Goal: Task Accomplishment & Management: Use online tool/utility

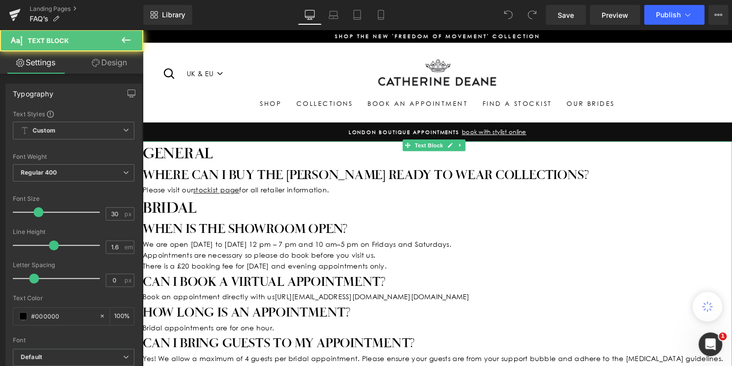
click at [319, 194] on p "Please visit our stockist page for all retailer information." at bounding box center [442, 192] width 598 height 11
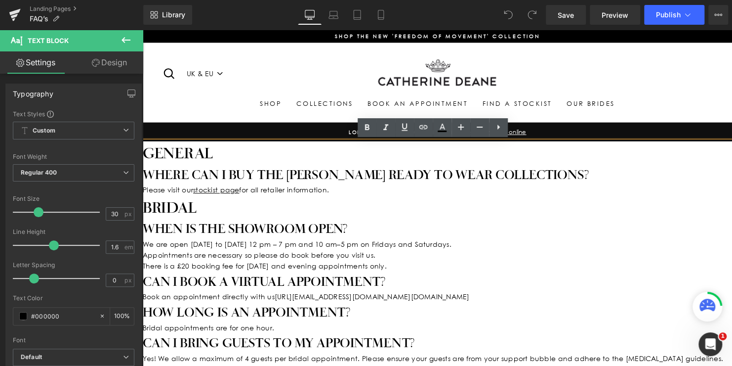
click at [319, 194] on p "Please visit our stockist page for all retailer information." at bounding box center [442, 192] width 598 height 11
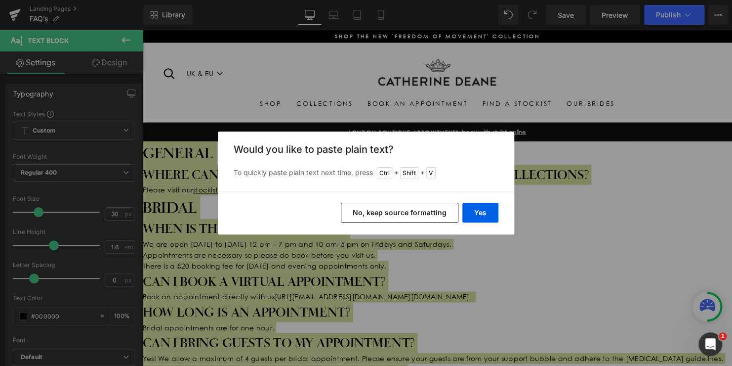
click at [413, 210] on button "No, keep source formatting" at bounding box center [400, 213] width 118 height 20
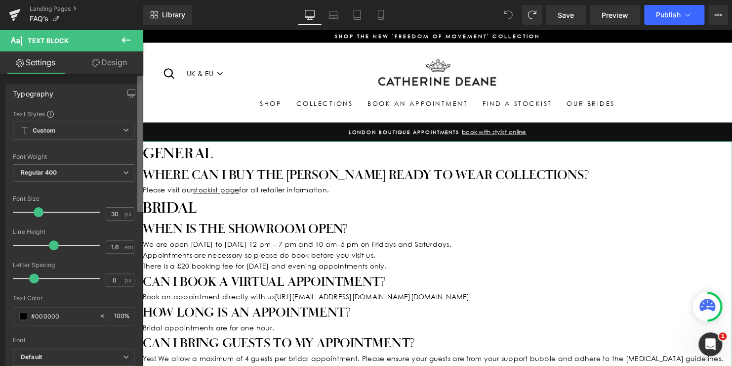
click at [111, 106] on div "Typography Text Styles Custom Custom Setup Global Style Custom Setup Global Sty…" at bounding box center [71, 222] width 143 height 297
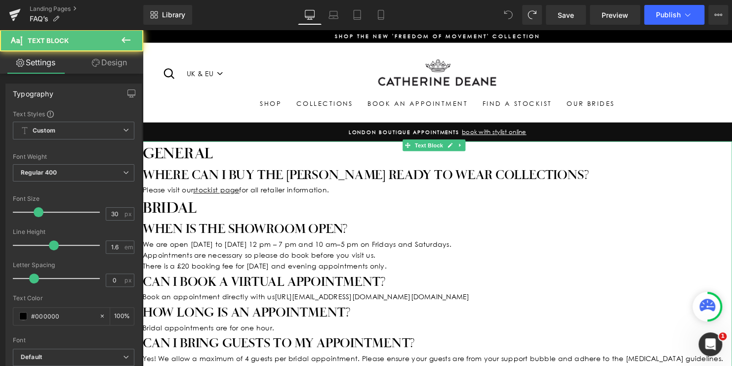
click at [187, 200] on h1 "Bridal" at bounding box center [442, 210] width 598 height 24
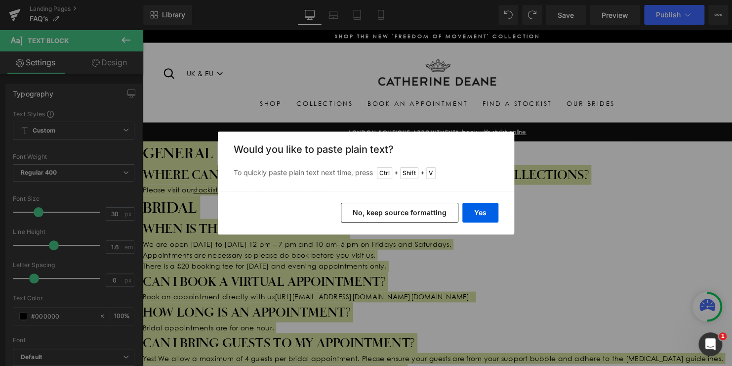
click at [406, 206] on button "No, keep source formatting" at bounding box center [400, 213] width 118 height 20
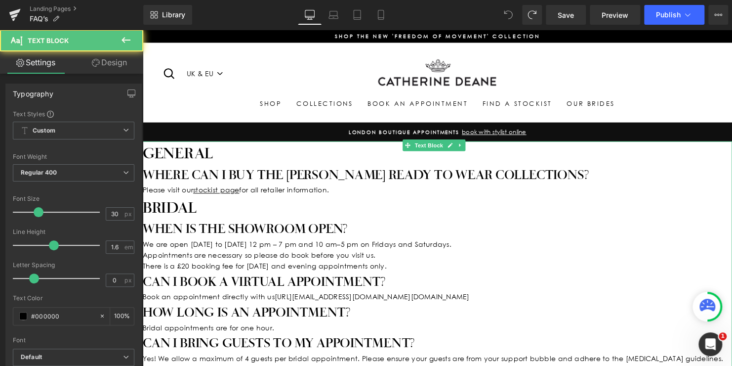
click at [357, 200] on h1 "Bridal" at bounding box center [442, 210] width 598 height 24
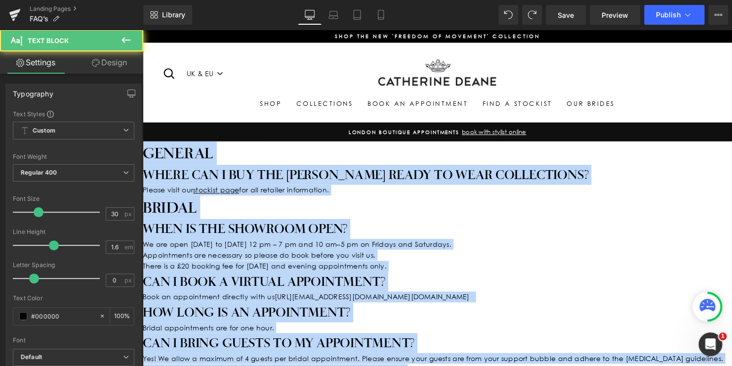
click at [248, 199] on h1 "Bridal" at bounding box center [442, 210] width 598 height 24
click at [349, 192] on p "Please visit our stockist page for all retailer information." at bounding box center [442, 192] width 598 height 11
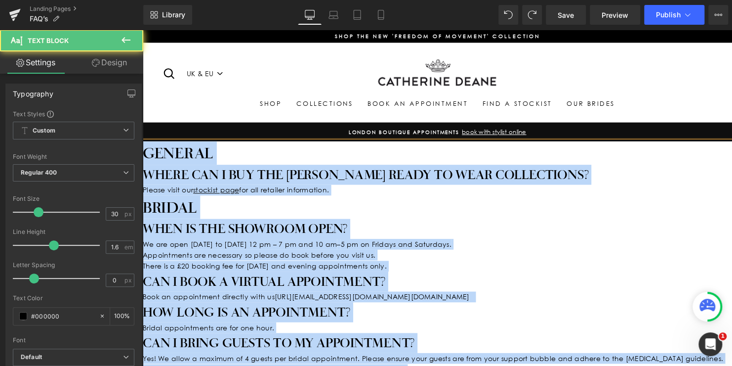
click at [422, 225] on h2 "When is the showroom open?" at bounding box center [442, 231] width 598 height 20
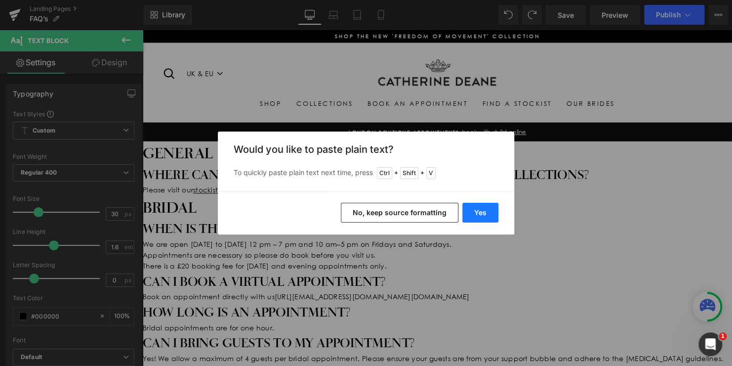
click at [489, 213] on button "Yes" at bounding box center [481, 213] width 36 height 20
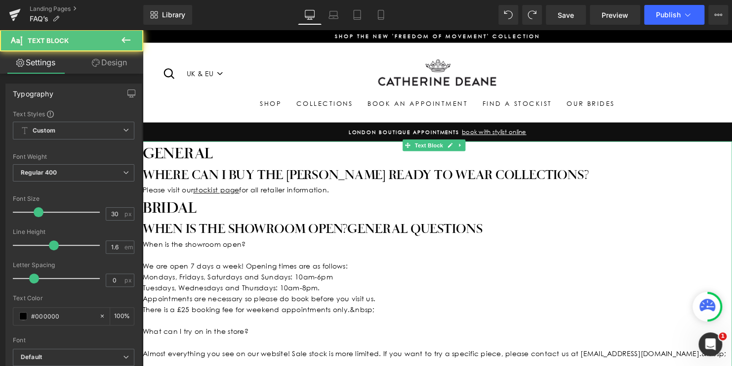
click at [287, 200] on h1 "Bridal" at bounding box center [442, 210] width 598 height 24
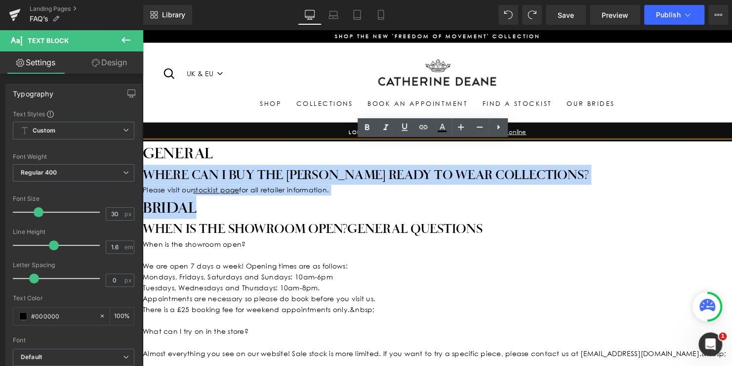
drag, startPoint x: 231, startPoint y: 206, endPoint x: 146, endPoint y: 182, distance: 88.1
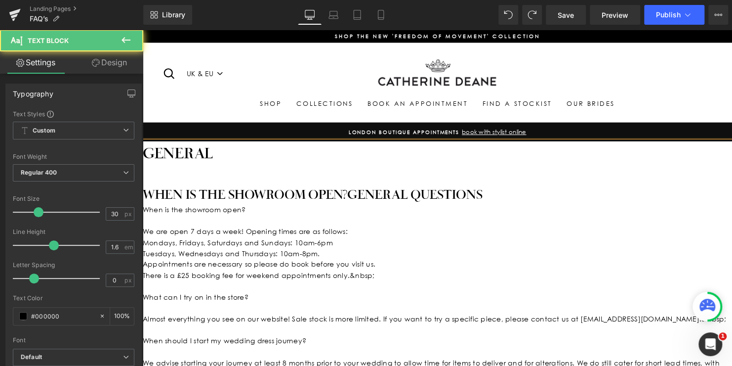
click at [234, 150] on h1 "General" at bounding box center [442, 155] width 598 height 24
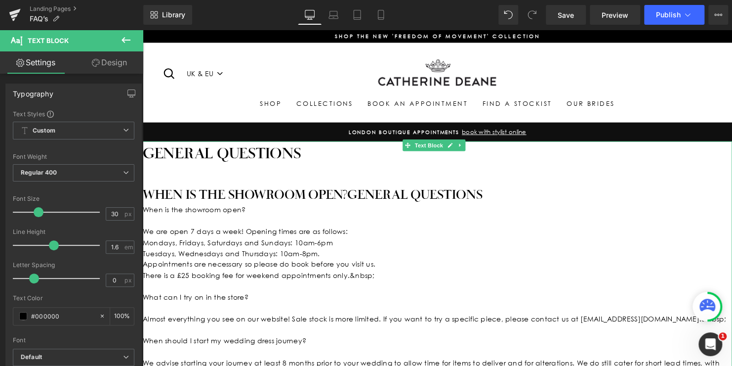
click at [347, 184] on h2 at bounding box center [442, 177] width 598 height 20
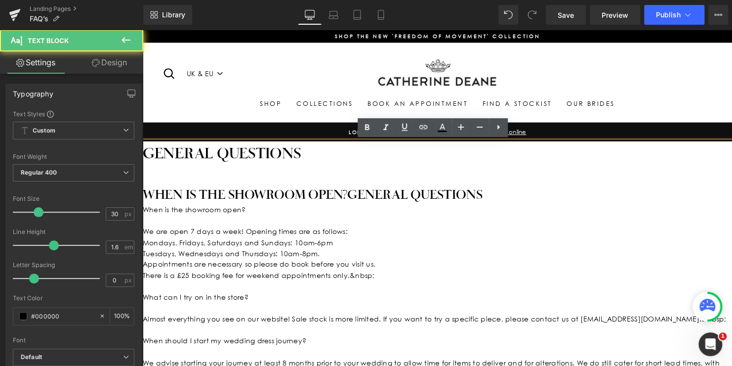
click at [479, 195] on h2 "When is the showroom open?General questions" at bounding box center [442, 197] width 598 height 20
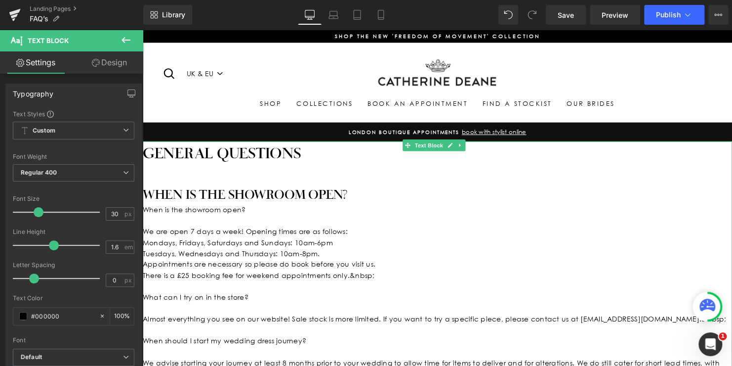
click at [301, 223] on div at bounding box center [442, 223] width 598 height 11
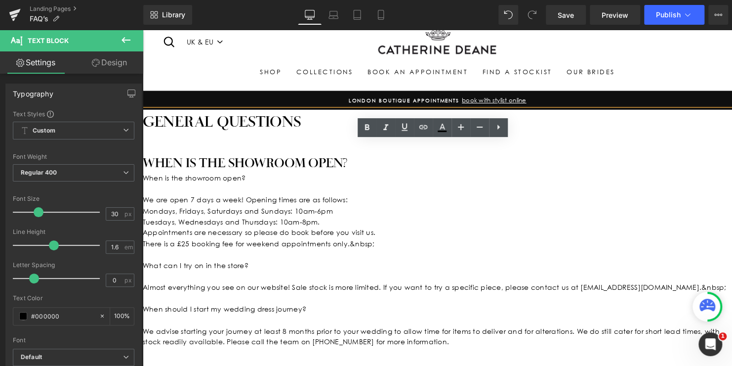
scroll to position [49, 0]
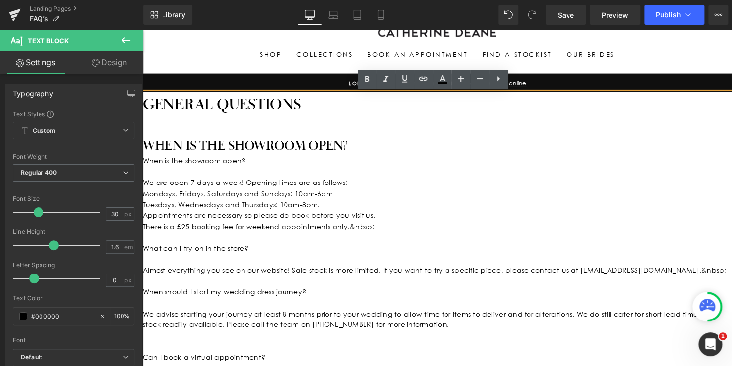
click at [348, 145] on h2 "When is the showroom open?" at bounding box center [442, 147] width 598 height 20
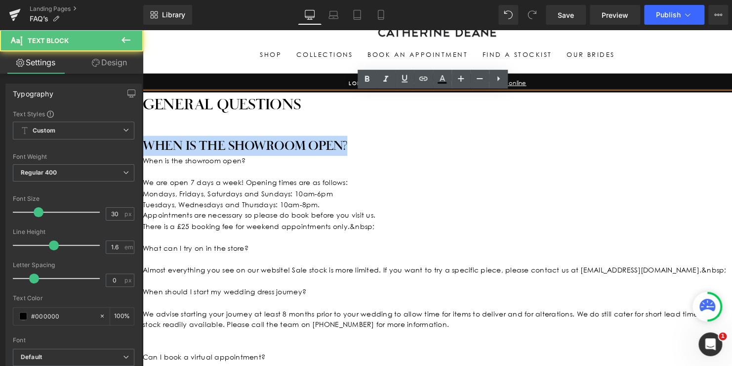
drag, startPoint x: 262, startPoint y: 145, endPoint x: 139, endPoint y: 140, distance: 123.7
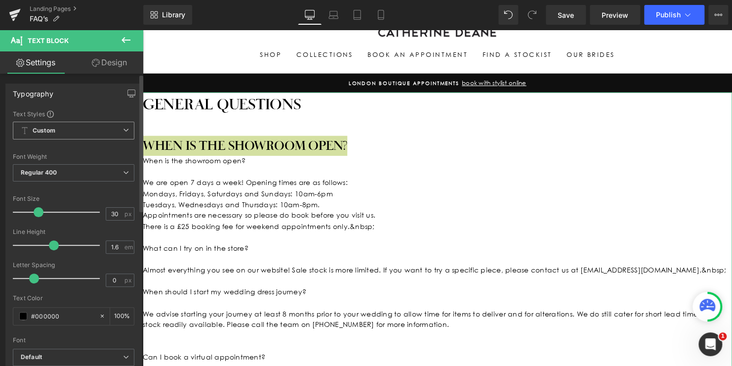
click at [113, 135] on span "Custom Setup Global Style" at bounding box center [74, 131] width 122 height 18
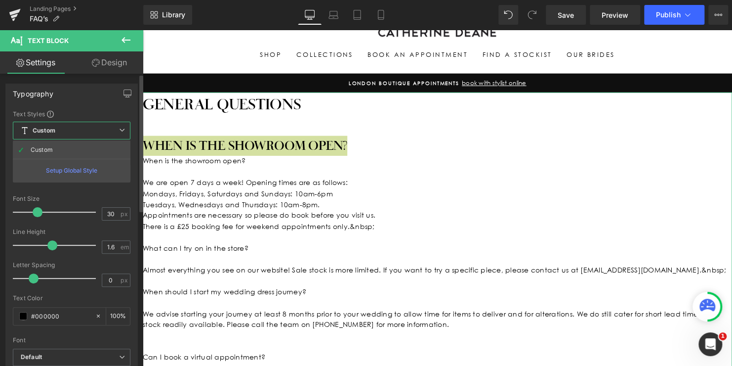
click at [113, 135] on span "Custom Setup Global Style" at bounding box center [72, 131] width 118 height 18
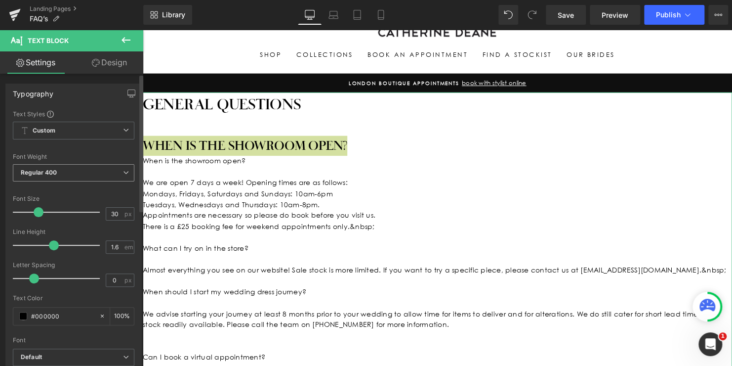
click at [108, 172] on span "Regular 400" at bounding box center [74, 172] width 122 height 17
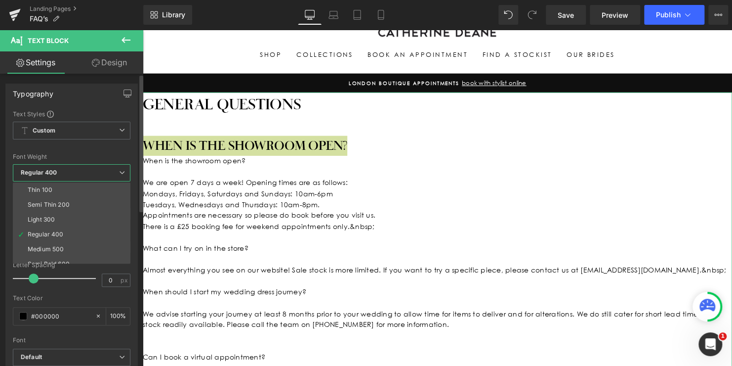
click at [108, 172] on span "Regular 400" at bounding box center [72, 172] width 118 height 17
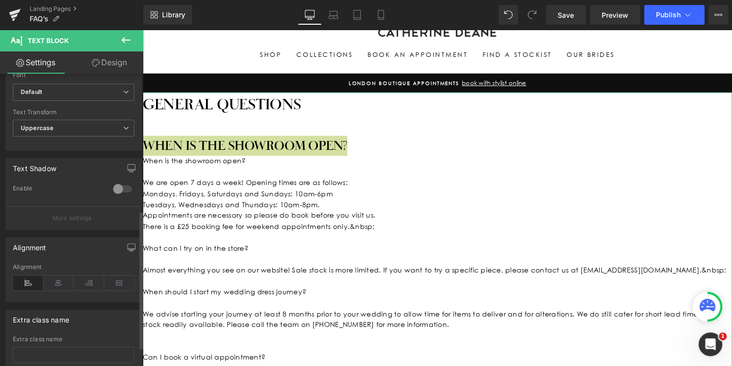
scroll to position [297, 0]
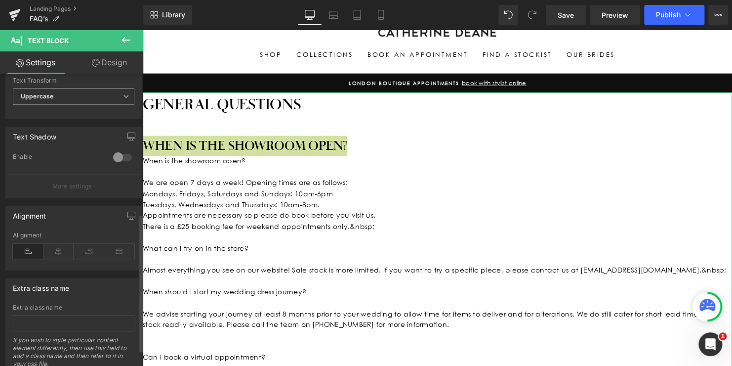
click at [101, 101] on span "Uppercase" at bounding box center [74, 96] width 122 height 17
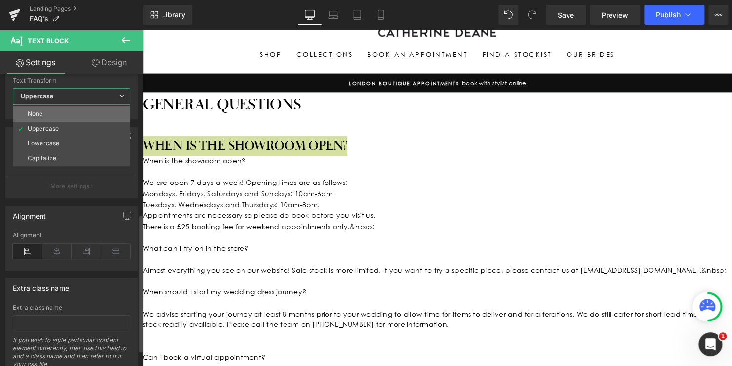
click at [89, 120] on li "None" at bounding box center [72, 113] width 118 height 15
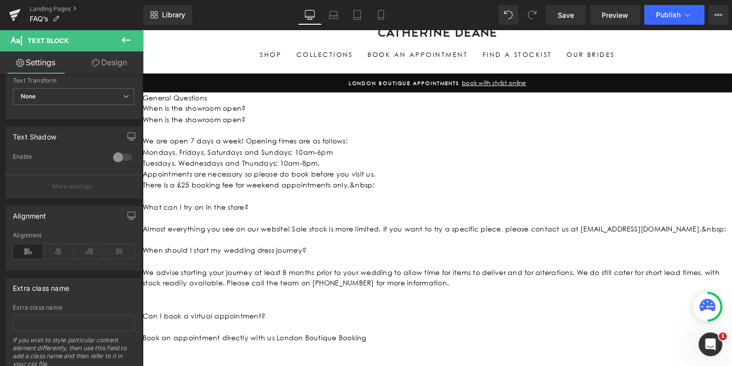
scroll to position [0, 0]
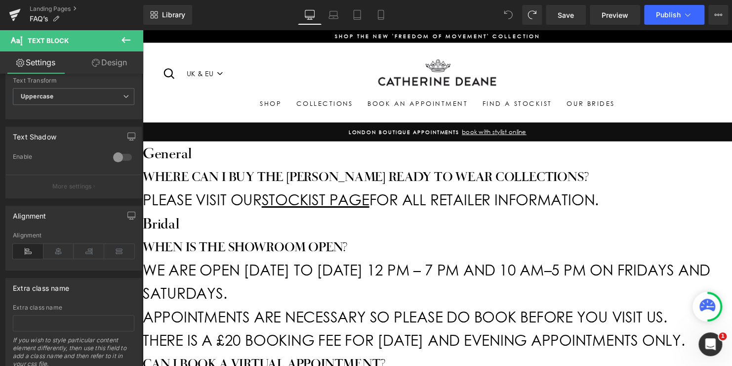
click at [507, 12] on icon at bounding box center [508, 14] width 9 height 9
click at [510, 12] on icon at bounding box center [508, 14] width 9 height 9
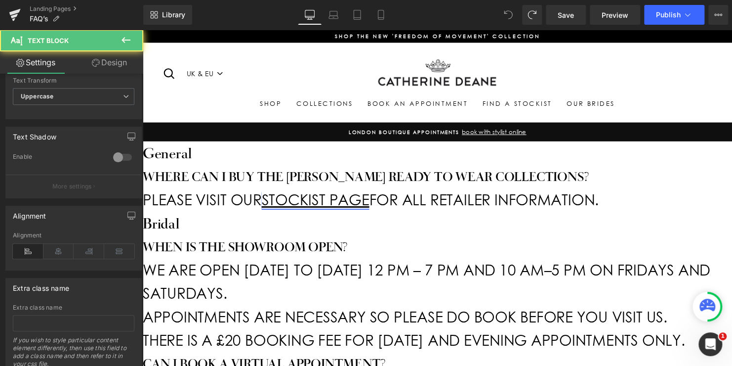
click at [291, 210] on span "stockist page" at bounding box center [317, 202] width 109 height 18
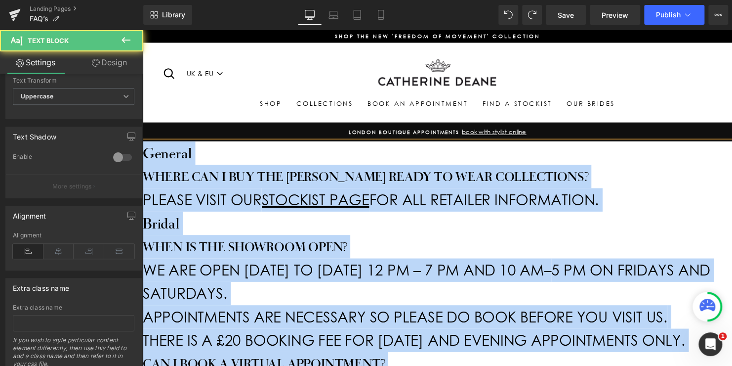
click at [400, 231] on h1 "Bridal" at bounding box center [442, 226] width 598 height 24
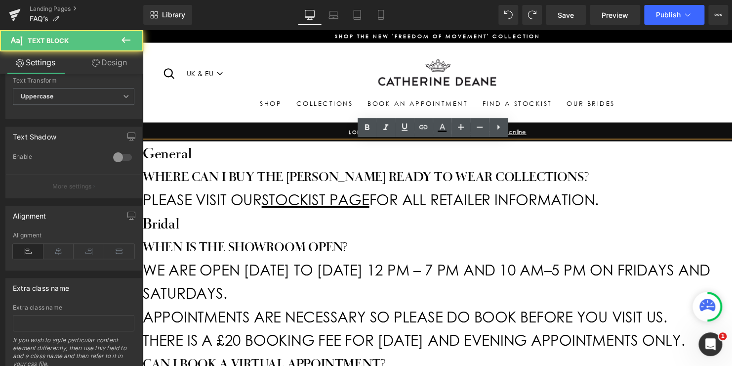
click at [400, 231] on h1 "Bridal" at bounding box center [442, 226] width 598 height 24
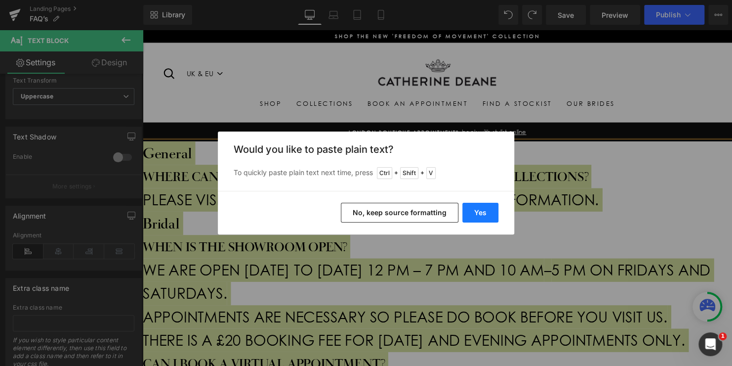
click at [476, 208] on button "Yes" at bounding box center [481, 213] width 36 height 20
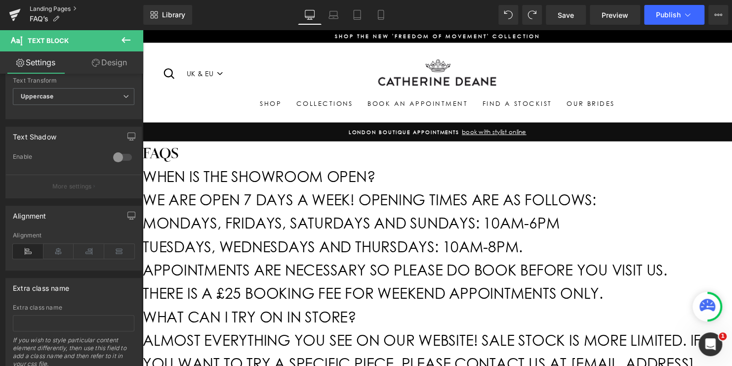
click at [64, 6] on link "Landing Pages" at bounding box center [87, 9] width 114 height 8
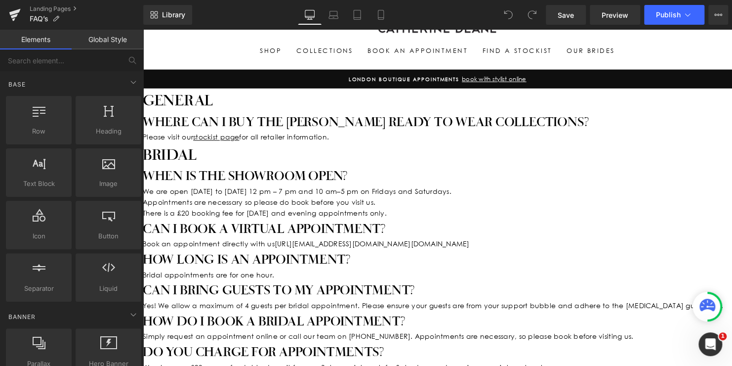
scroll to position [49, 0]
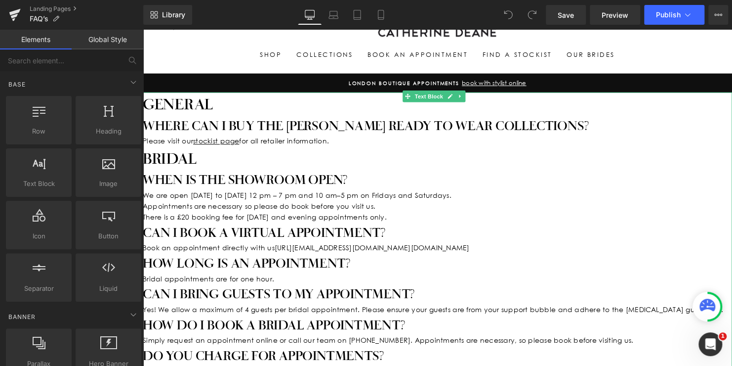
click at [299, 207] on p "We are open Tuesday to Thursday 12 pm – 7 pm and 10 am – 5 pm on Fridays and Sa…" at bounding box center [442, 208] width 598 height 33
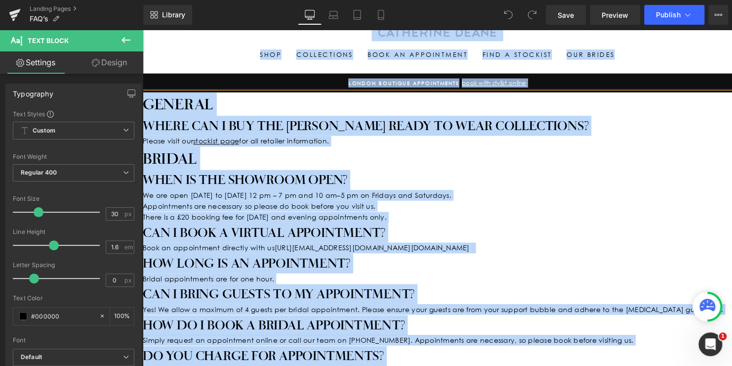
click at [379, 179] on h2 "When is the showroom open?" at bounding box center [442, 182] width 598 height 20
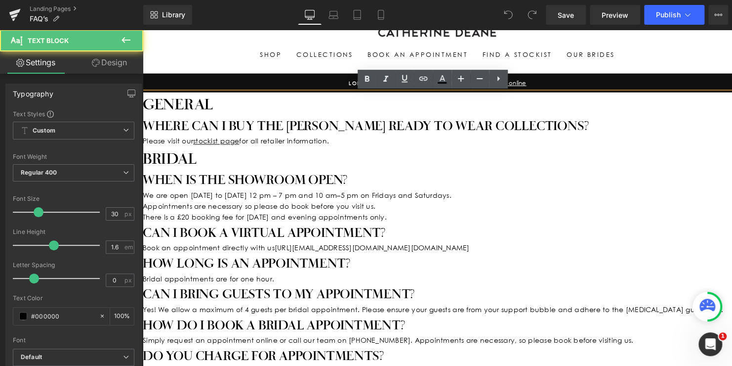
click at [356, 208] on p "We are open Tuesday to Thursday 12 pm – 7 pm and 10 am – 5 pm on Fridays and Sa…" at bounding box center [442, 208] width 598 height 33
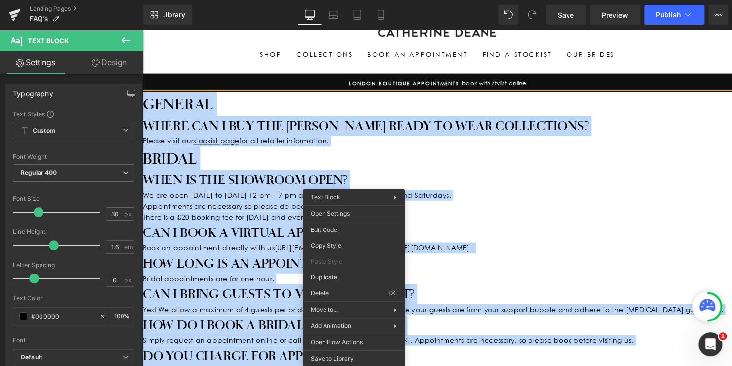
click at [370, 175] on h2 "When is the showroom open?" at bounding box center [442, 182] width 598 height 20
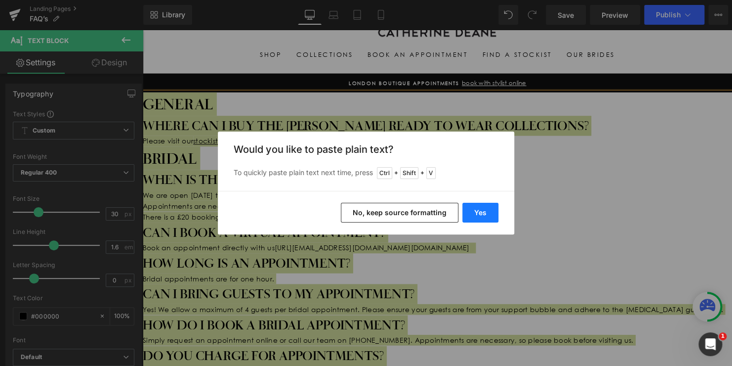
click at [473, 210] on button "Yes" at bounding box center [481, 213] width 36 height 20
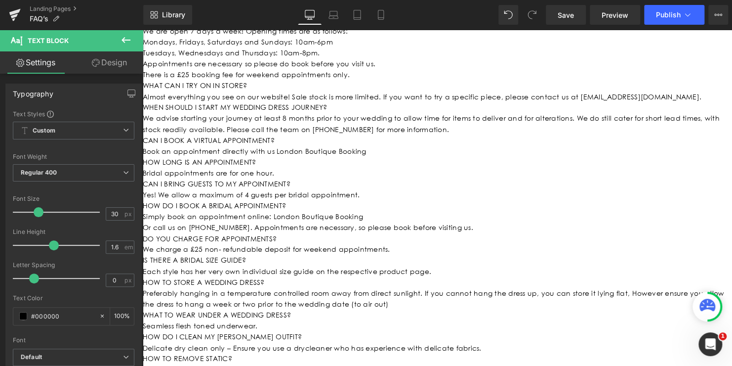
scroll to position [0, 0]
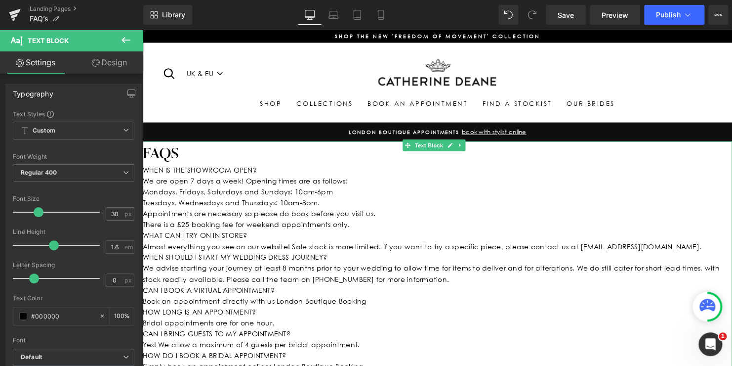
click at [146, 171] on div "WHEN IS THE SHOWROOM OPEN?" at bounding box center [442, 172] width 598 height 11
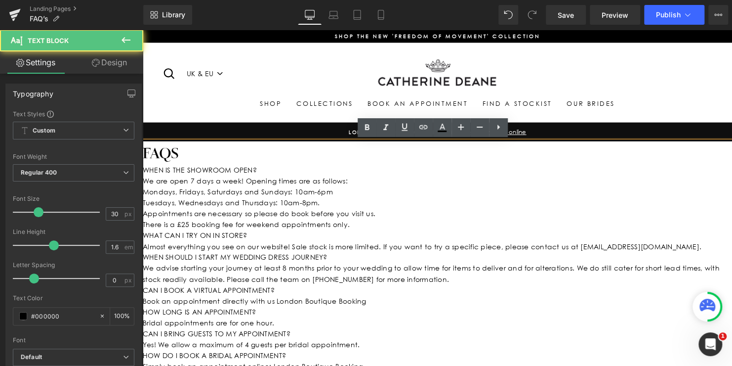
click at [225, 214] on div "Appointments are necessary so please do book before you visit us." at bounding box center [442, 216] width 598 height 11
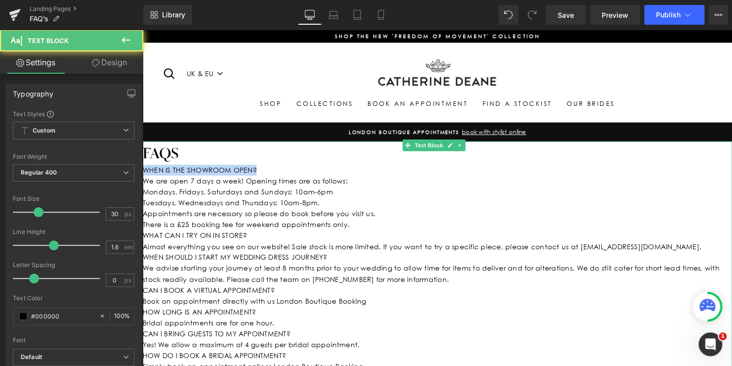
drag, startPoint x: 223, startPoint y: 176, endPoint x: 145, endPoint y: 176, distance: 77.6
click at [145, 176] on div "WHEN IS THE SHOWROOM OPEN?" at bounding box center [442, 172] width 598 height 11
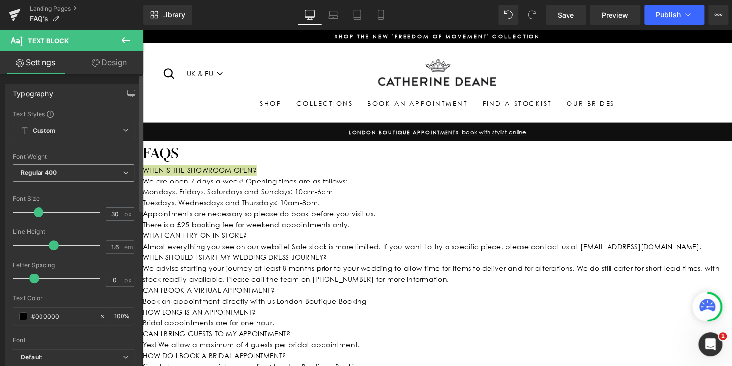
click at [84, 172] on span "Regular 400" at bounding box center [74, 172] width 122 height 17
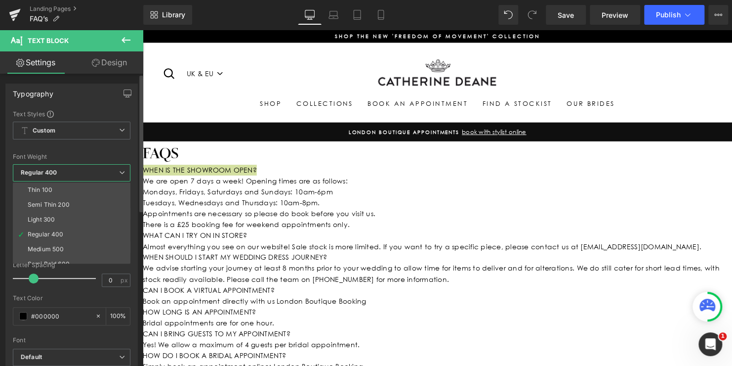
click at [101, 115] on div "Text Styles" at bounding box center [72, 114] width 118 height 8
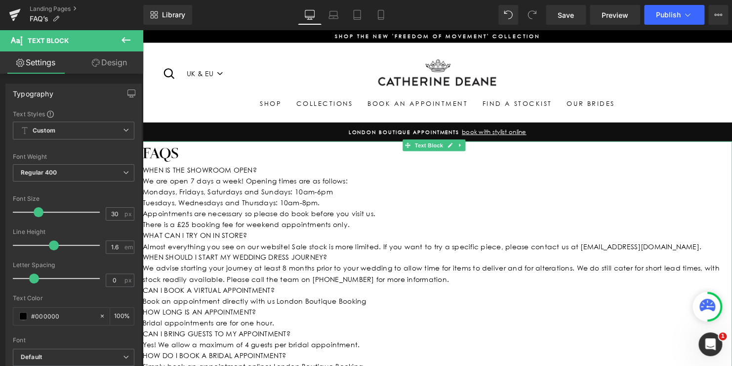
click at [145, 172] on div "WHEN IS THE SHOWROOM OPEN?" at bounding box center [442, 172] width 598 height 11
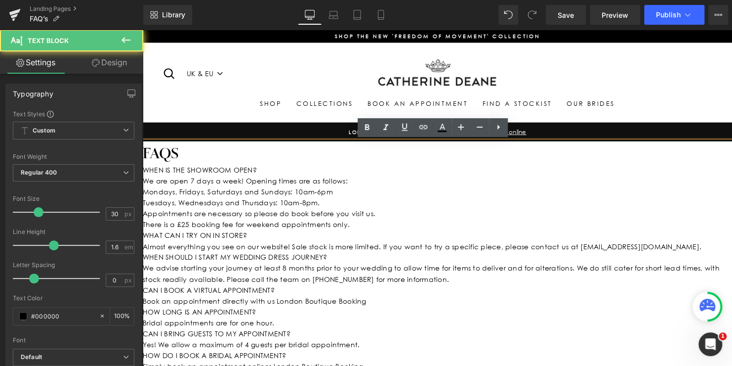
click at [147, 173] on div "WHEN IS THE SHOWROOM OPEN?" at bounding box center [442, 172] width 598 height 11
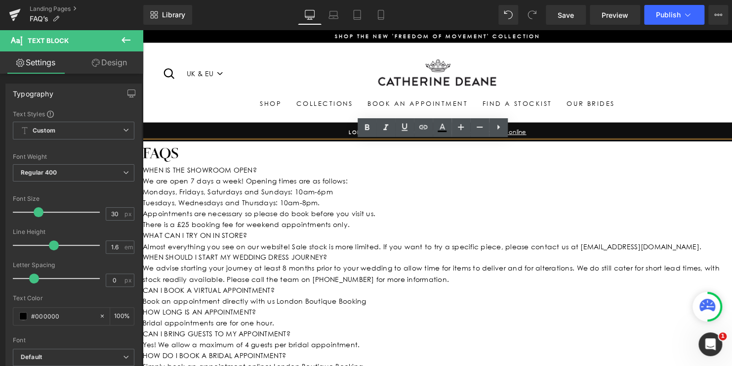
click at [492, 178] on div "We are open 7 days a week! Opening times are as follows:" at bounding box center [442, 182] width 598 height 11
click at [184, 156] on h1 "FAQS" at bounding box center [442, 155] width 598 height 24
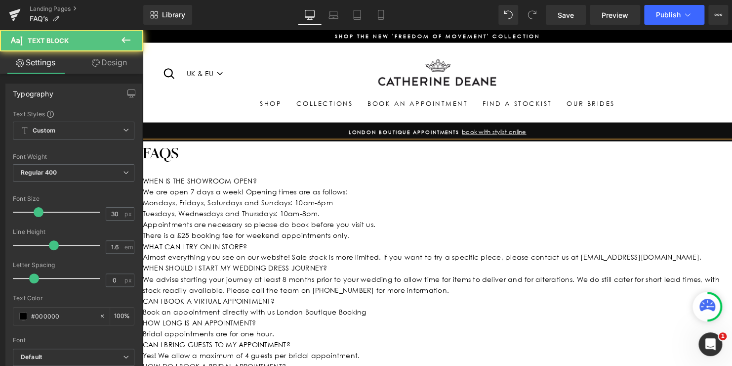
click at [278, 184] on div "WHEN IS THE SHOWROOM OPEN?" at bounding box center [442, 182] width 598 height 11
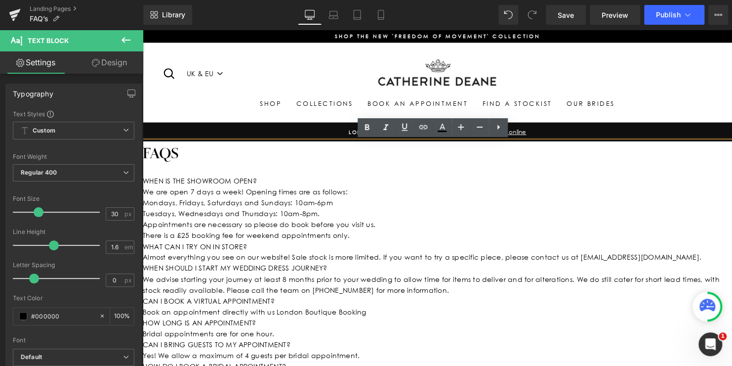
click at [367, 240] on div "There is a £25 booking fee for weekend appointments only." at bounding box center [442, 238] width 598 height 11
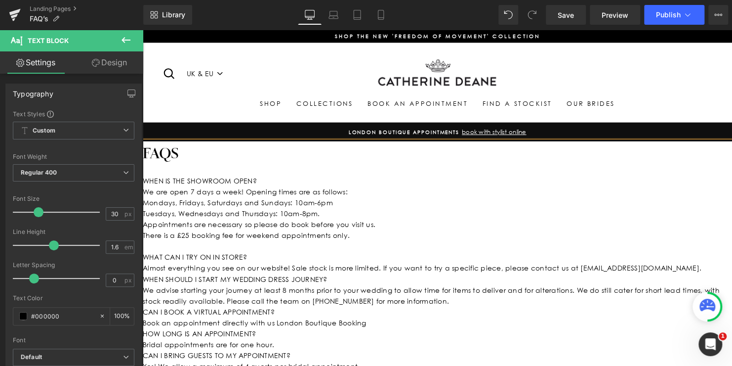
click at [264, 182] on div "WHEN IS THE SHOWROOM OPEN?" at bounding box center [442, 182] width 598 height 11
click at [359, 151] on h1 "FAQS" at bounding box center [442, 155] width 598 height 24
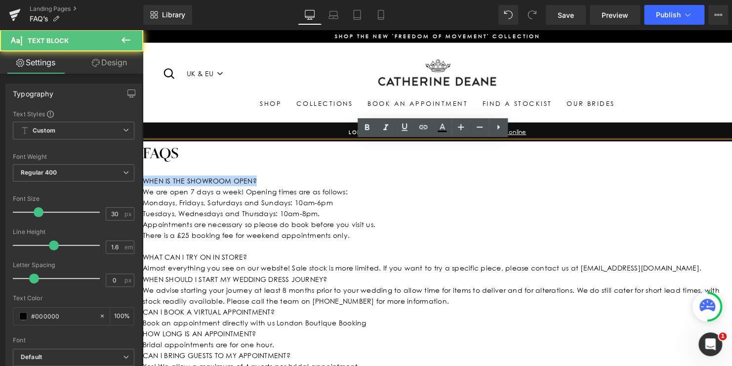
drag, startPoint x: 261, startPoint y: 184, endPoint x: 282, endPoint y: 208, distance: 31.5
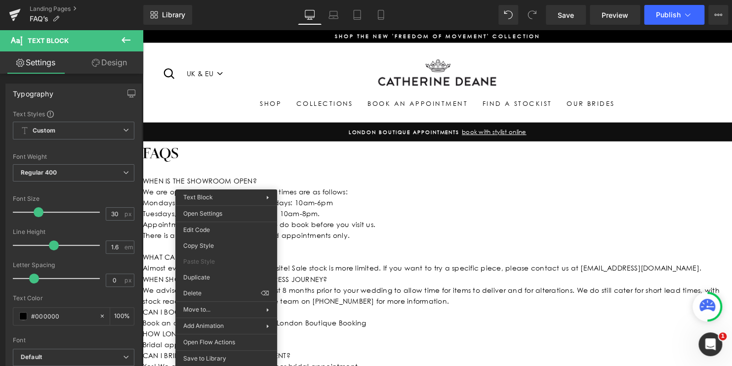
click at [326, 171] on div at bounding box center [442, 172] width 598 height 11
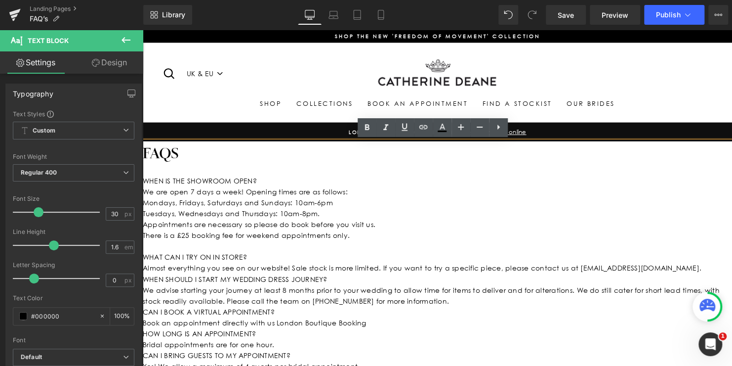
click at [326, 276] on div "Almost everything you see on our website! Sale stock is more limited. If you wa…" at bounding box center [442, 271] width 598 height 11
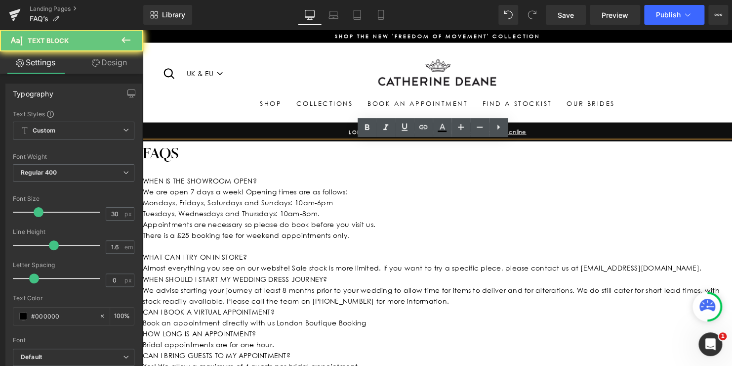
click at [326, 277] on div "Almost everything you see on our website! Sale stock is more limited. If you wa…" at bounding box center [442, 271] width 598 height 11
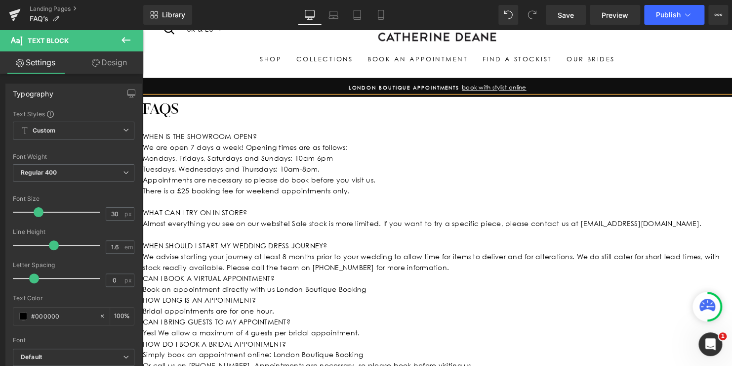
scroll to position [99, 0]
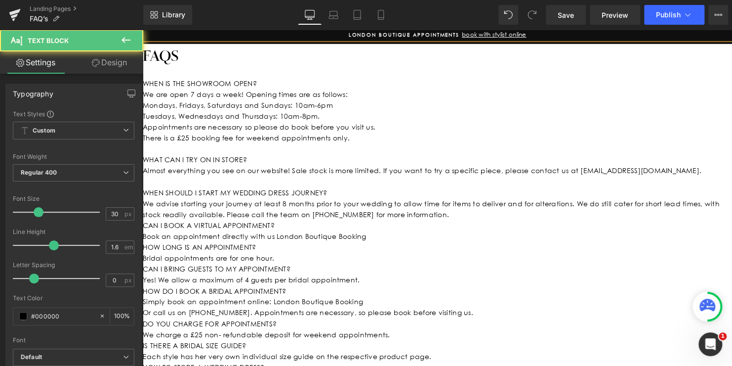
click at [451, 223] on div "We advise starting your journey at least 8 months prior to your wedding to allo…" at bounding box center [442, 212] width 598 height 22
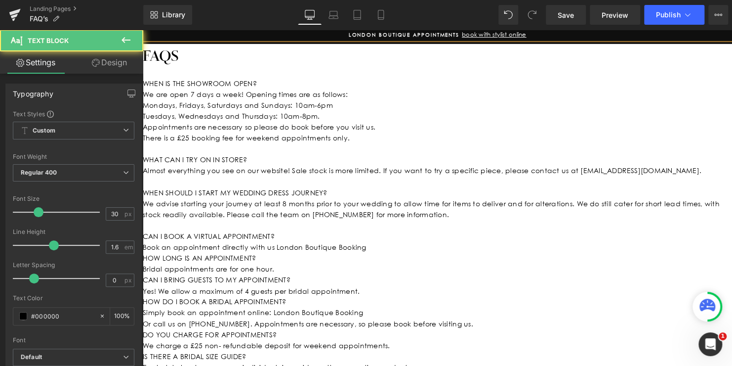
scroll to position [148, 0]
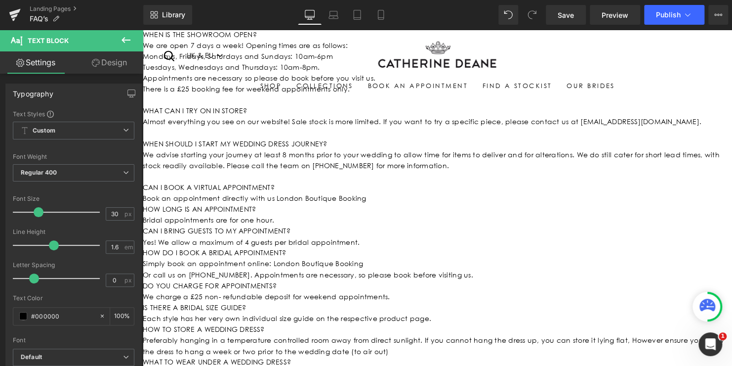
click at [379, 206] on div "Book an appointment directly with us London Boutique Booking" at bounding box center [442, 200] width 598 height 11
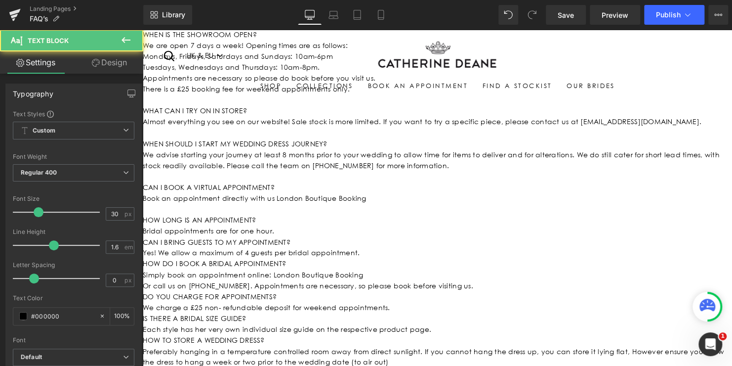
click at [289, 239] on div "Bridal appointments are for one hour." at bounding box center [442, 233] width 598 height 11
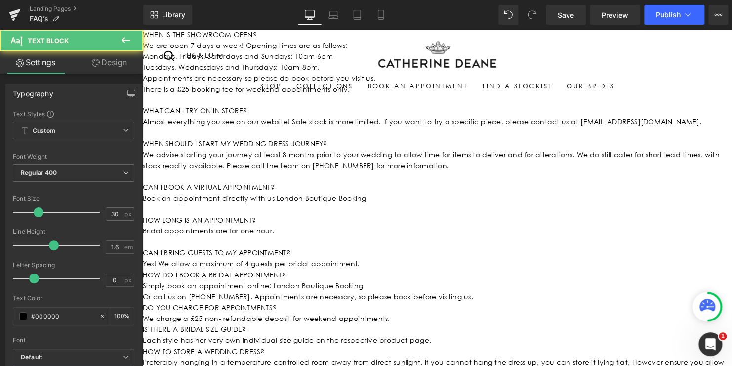
click at [372, 272] on div "Yes! We allow a maximum of 4 guests per bridal appointment." at bounding box center [442, 266] width 598 height 11
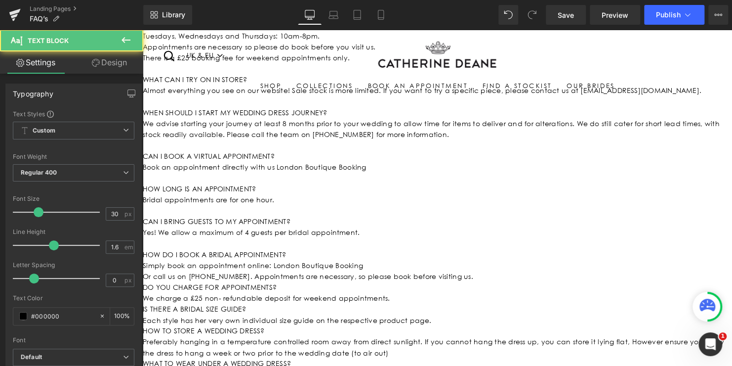
scroll to position [198, 0]
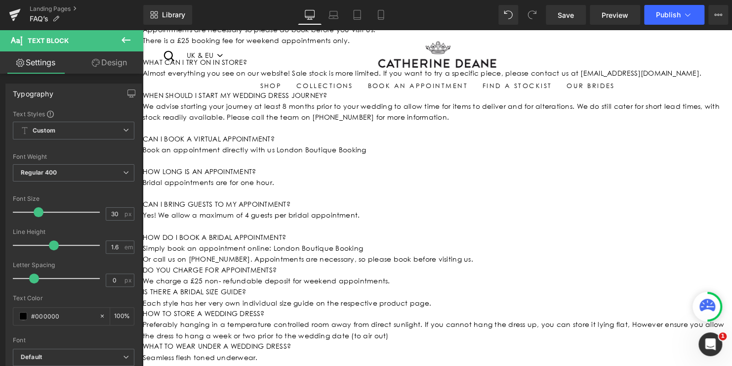
click at [370, 256] on div "Simply book an appointment online: London Boutique Booking" at bounding box center [442, 251] width 598 height 11
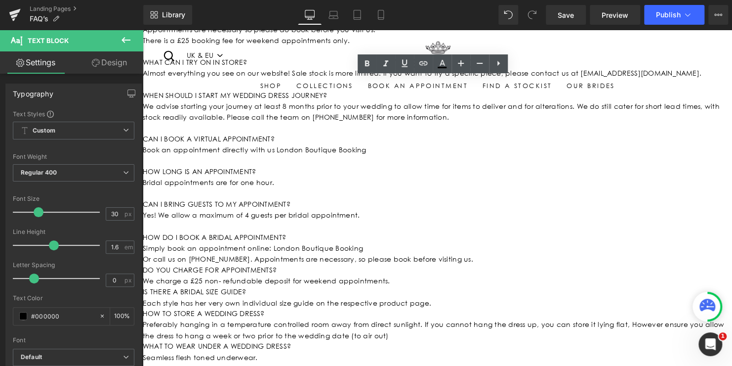
click at [474, 267] on div "Or call us on [PHONE_NUMBER]. Appointments are necessary, so please book before…" at bounding box center [442, 261] width 598 height 11
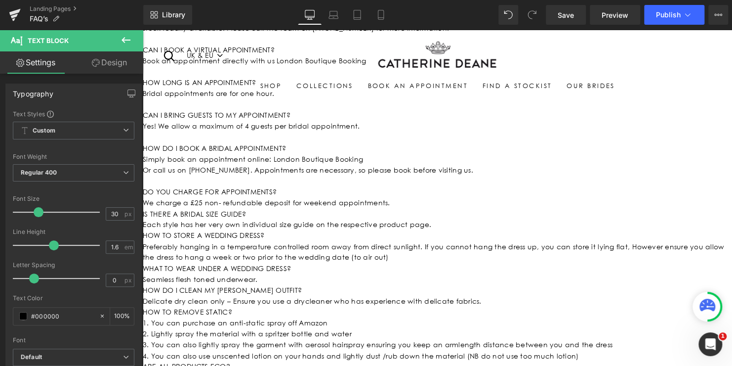
scroll to position [297, 0]
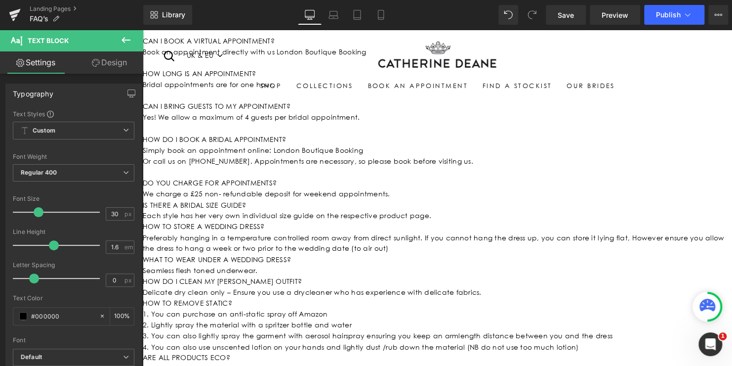
click at [430, 202] on div "We charge a £25 non- refundable deposit for weekend appointments." at bounding box center [442, 196] width 598 height 11
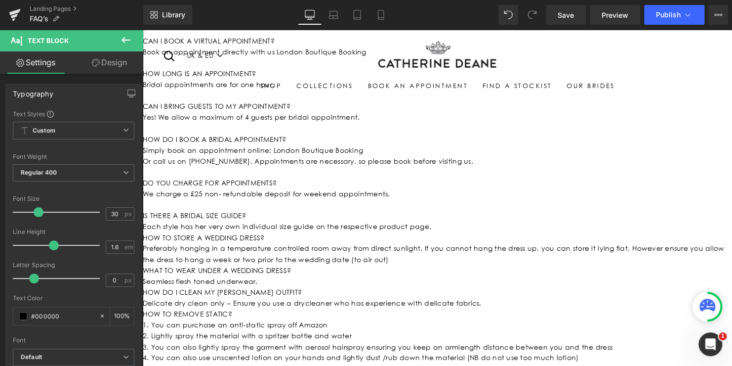
click at [405, 246] on div "HOW TO STORE A WEDDING DRESS?" at bounding box center [442, 240] width 598 height 11
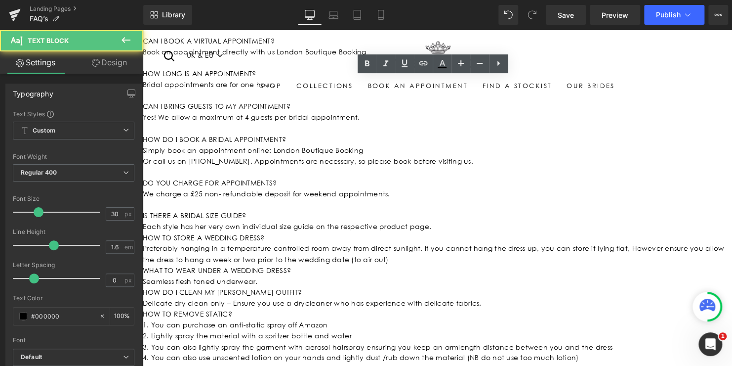
click at [454, 235] on div "Each style has her very own individual size guide on the respective product pag…" at bounding box center [442, 229] width 598 height 11
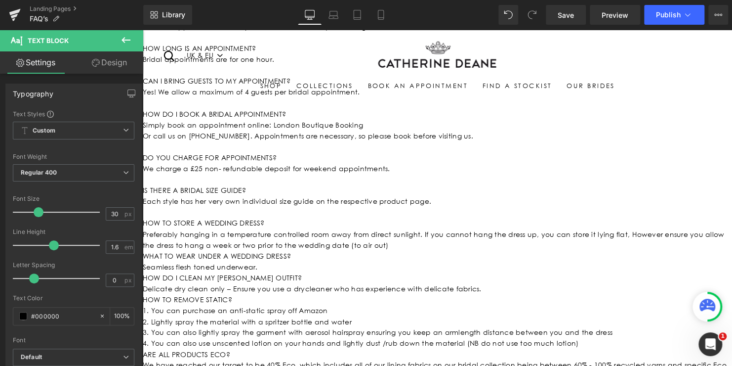
scroll to position [346, 0]
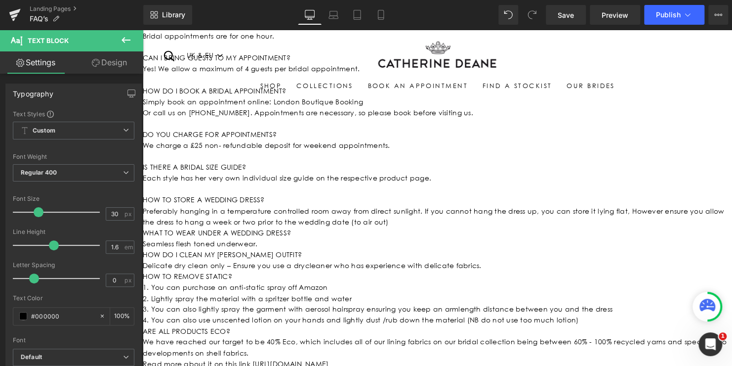
click at [413, 230] on div "Preferably hanging in a temperature controlled room away from direct sunlight. …" at bounding box center [442, 219] width 598 height 22
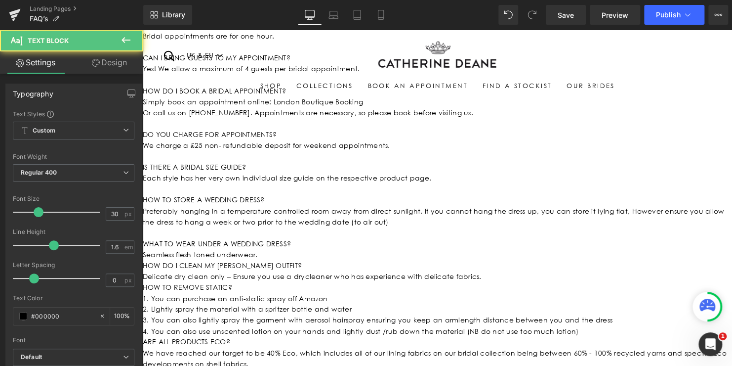
scroll to position [395, 0]
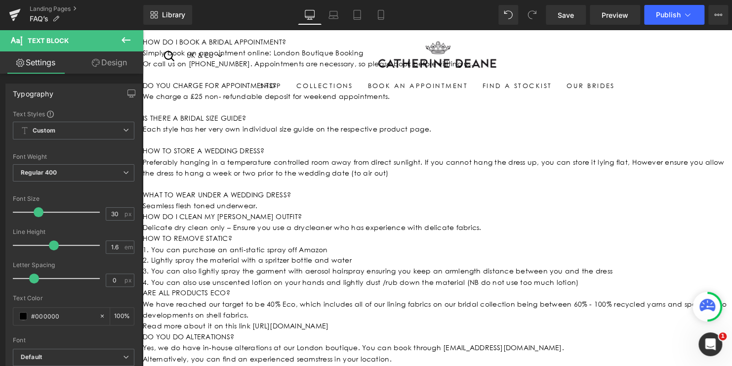
click at [407, 181] on div "Preferably hanging in a temperature controlled room away from direct sunlight. …" at bounding box center [442, 170] width 598 height 22
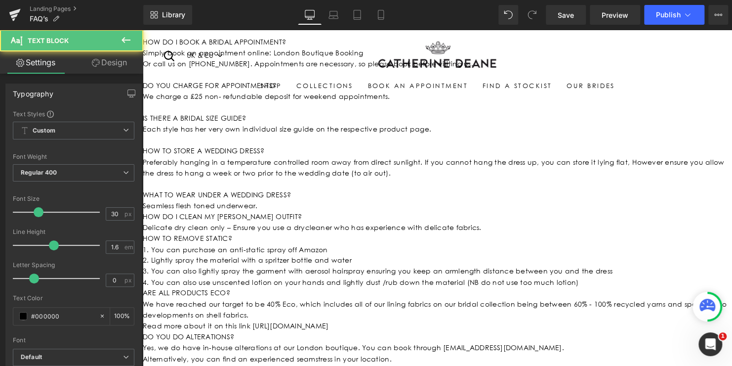
click at [364, 214] on div "Seamless flesh toned underwear." at bounding box center [442, 208] width 598 height 11
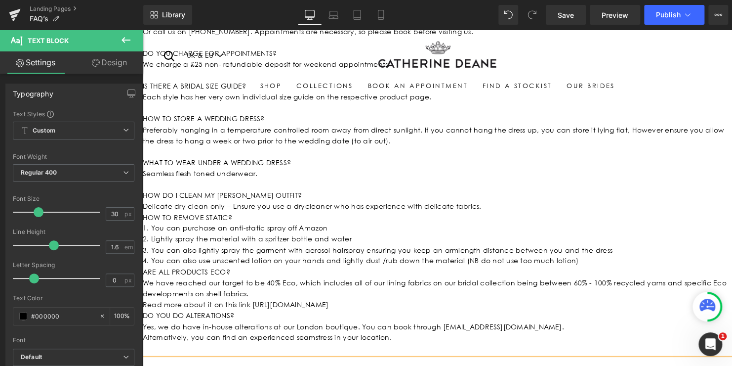
scroll to position [445, 0]
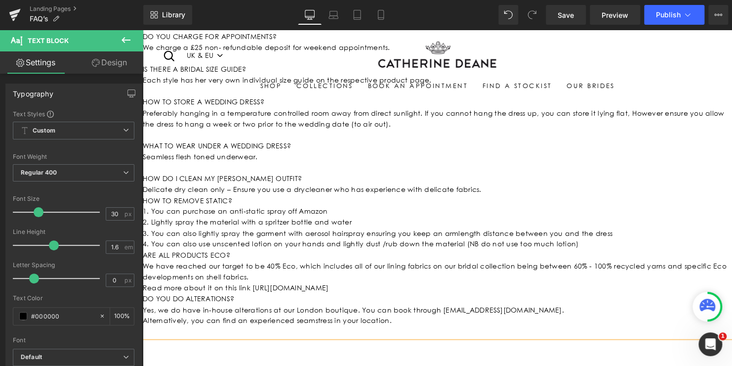
click at [502, 197] on div "Delicate dry clean only – Ensure you use a drycleaner who has experience with d…" at bounding box center [442, 191] width 598 height 11
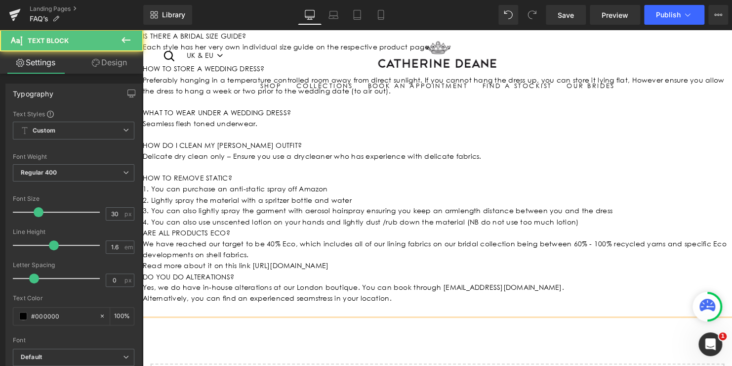
scroll to position [494, 0]
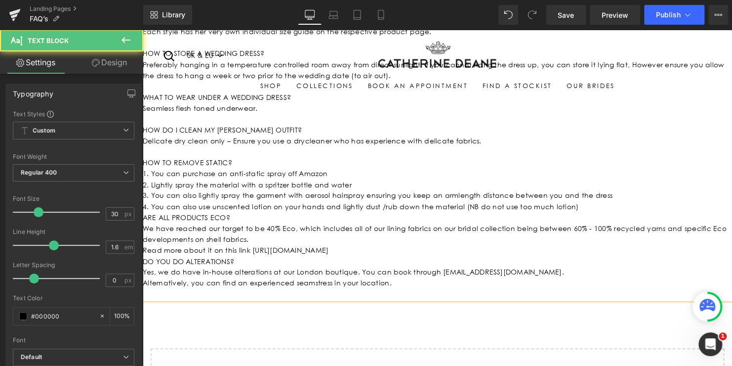
click at [156, 181] on div "1. You can purchase an anti-static spray off Amazon" at bounding box center [442, 175] width 598 height 11
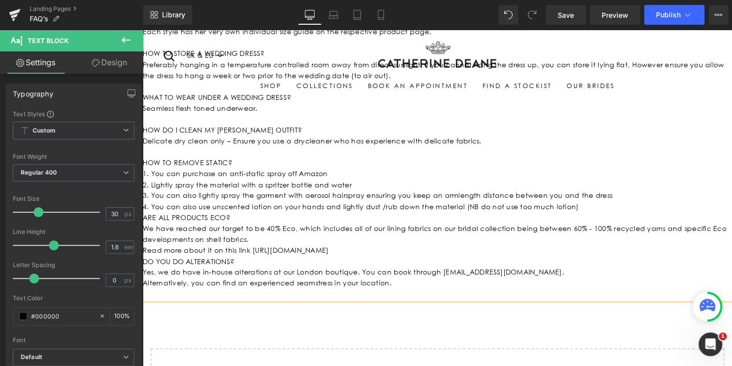
click at [581, 214] on div "4. You can also use unscented lotion on your hands and lightly dust /rub down t…" at bounding box center [442, 209] width 598 height 11
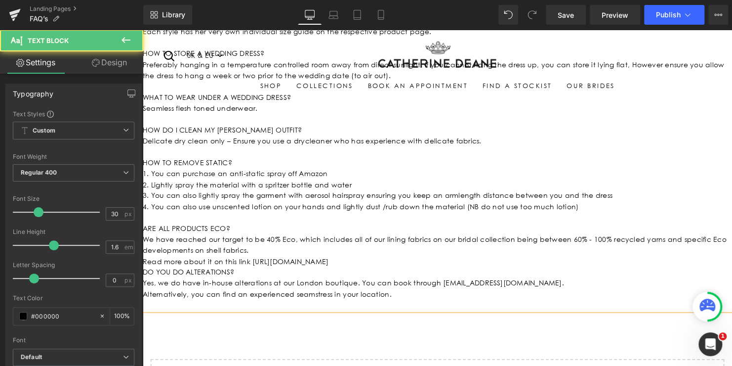
click at [501, 270] on div "Read more about it on this link [URL][DOMAIN_NAME]" at bounding box center [442, 264] width 598 height 11
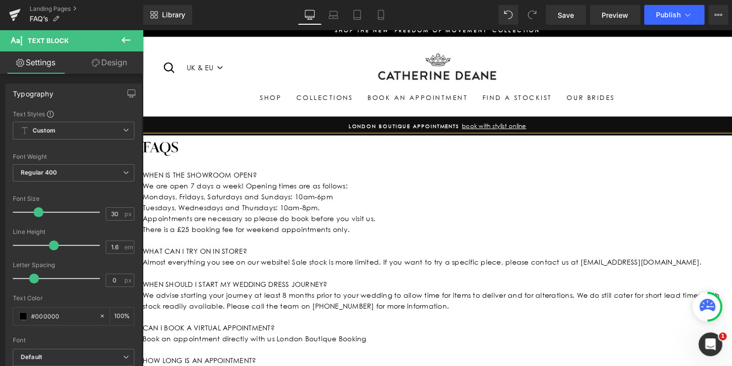
scroll to position [0, 0]
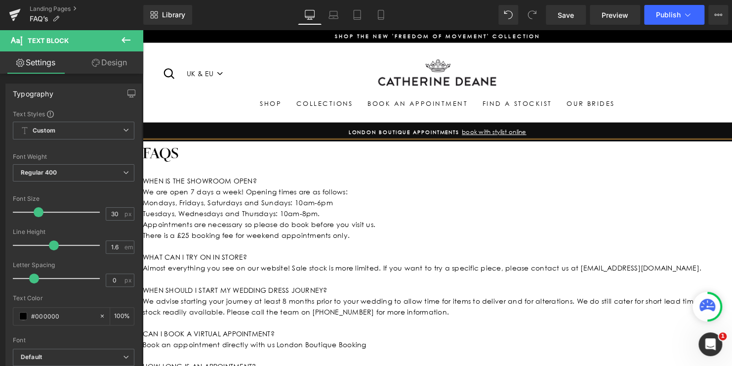
click at [172, 152] on h1 "FAQS" at bounding box center [442, 155] width 598 height 24
click at [258, 158] on h1 "general questions" at bounding box center [442, 155] width 598 height 24
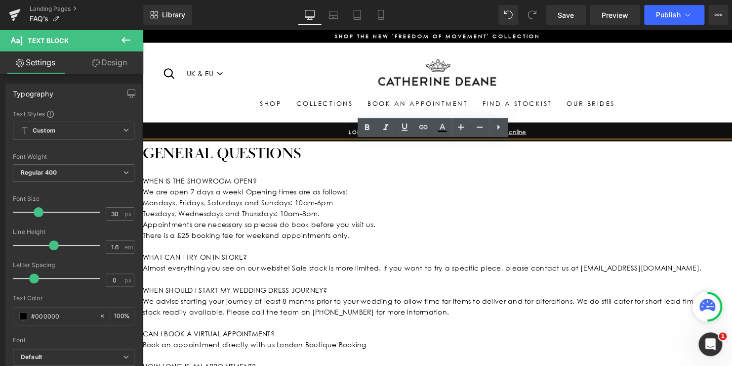
click at [252, 177] on div "WHEN IS THE SHOWROOM OPEN?" at bounding box center [442, 182] width 598 height 11
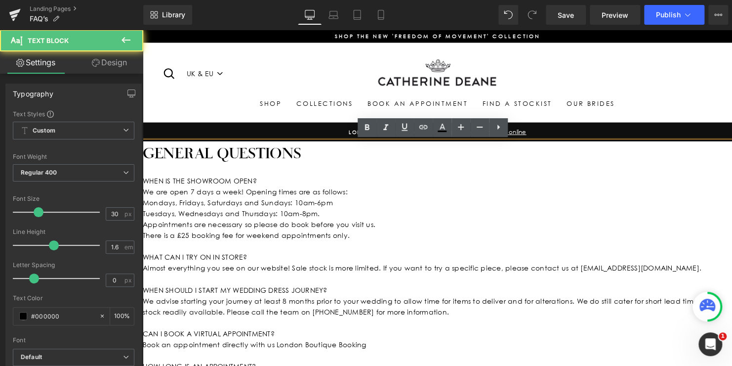
click at [249, 155] on h1 "general questions" at bounding box center [442, 155] width 598 height 24
click at [244, 180] on div "WHEN IS THE SHOWROOM OPEN?" at bounding box center [442, 182] width 598 height 11
drag, startPoint x: 245, startPoint y: 184, endPoint x: 130, endPoint y: 184, distance: 114.2
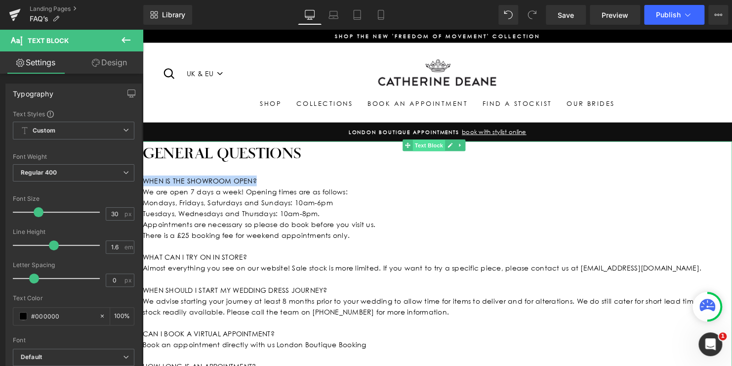
click at [431, 147] on span "Text Block" at bounding box center [433, 147] width 33 height 12
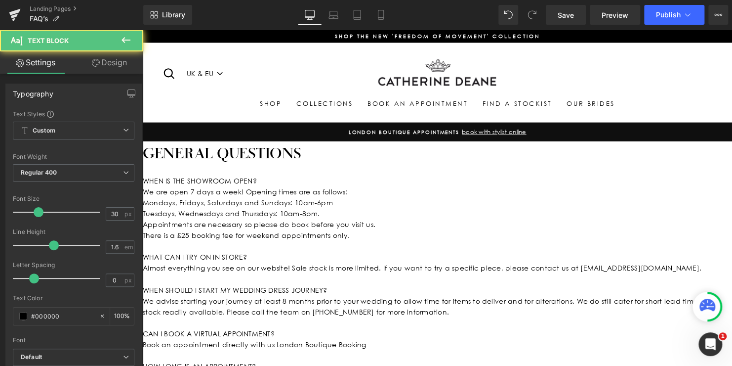
click at [285, 190] on div "We are open 7 days a week! Opening times are as follows:" at bounding box center [442, 194] width 598 height 11
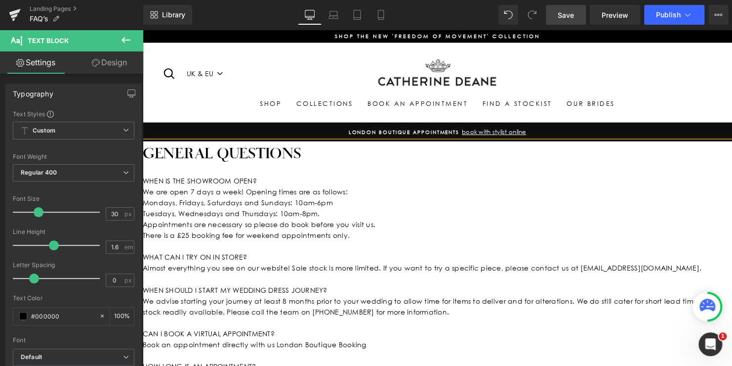
click at [571, 14] on span "Save" at bounding box center [566, 15] width 16 height 10
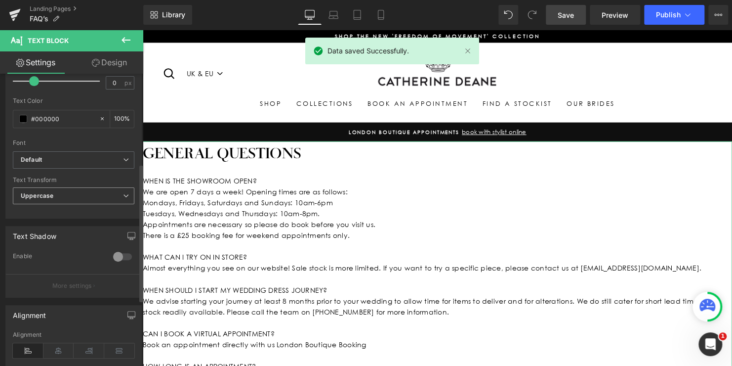
scroll to position [198, 0]
click at [119, 161] on b "Default" at bounding box center [72, 159] width 102 height 8
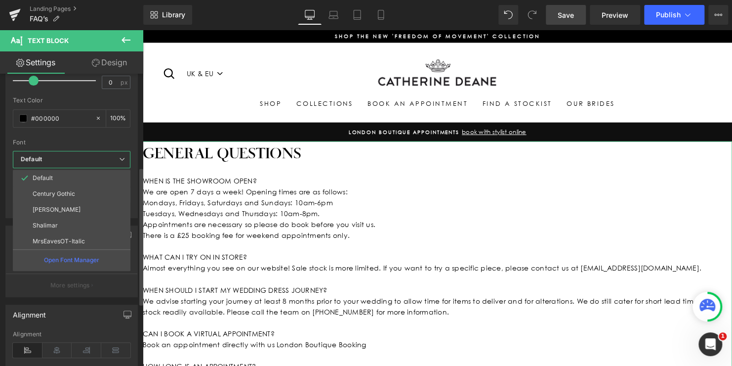
click at [119, 161] on b "Default" at bounding box center [70, 159] width 98 height 8
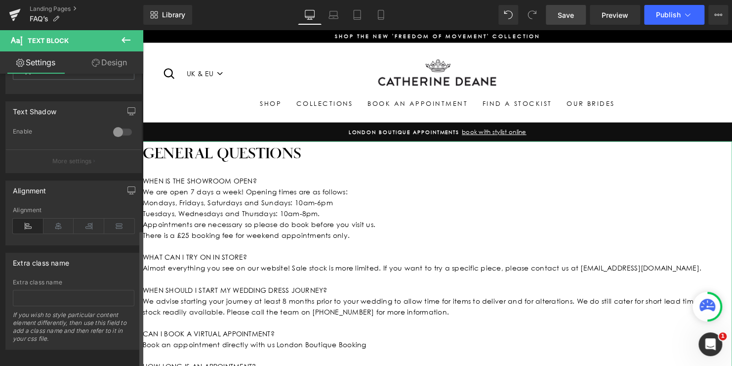
scroll to position [331, 0]
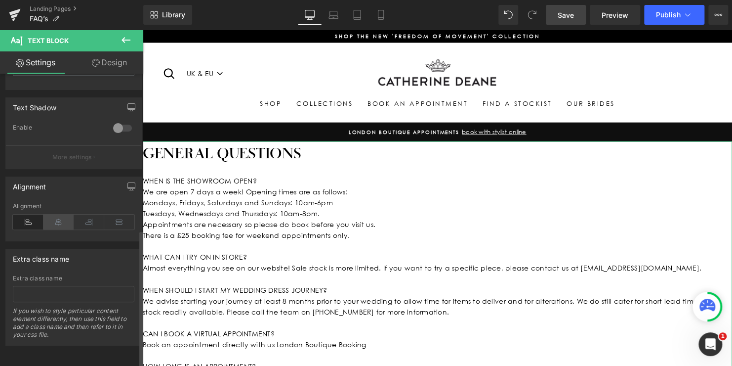
click at [59, 214] on icon at bounding box center [58, 221] width 31 height 15
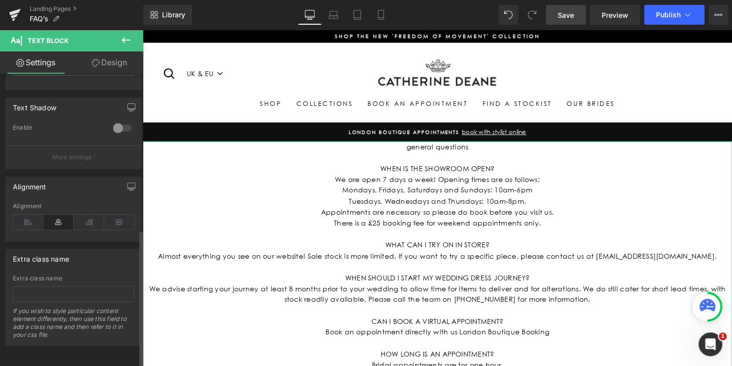
click at [59, 214] on icon at bounding box center [58, 221] width 31 height 15
click at [25, 214] on icon at bounding box center [28, 221] width 31 height 15
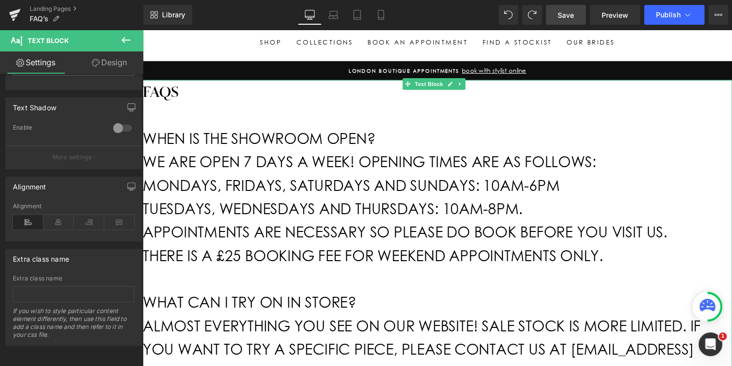
scroll to position [0, 0]
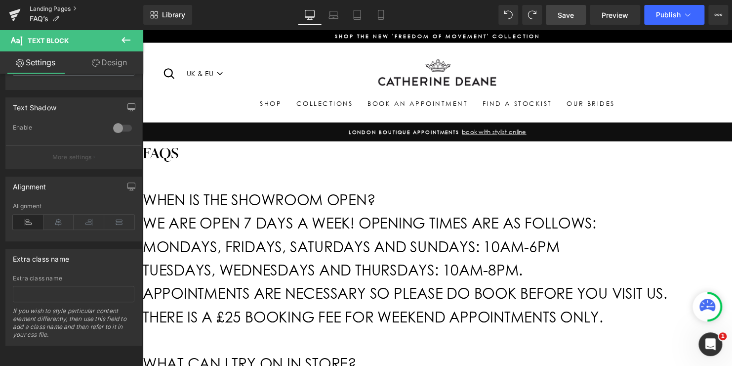
click at [48, 9] on link "Landing Pages" at bounding box center [87, 9] width 114 height 8
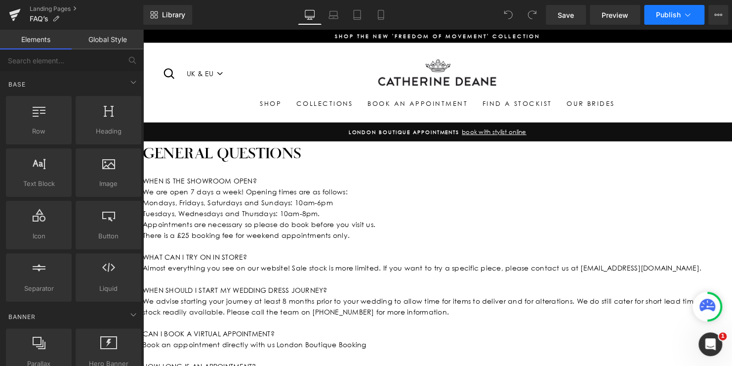
click at [668, 15] on span "Publish" at bounding box center [668, 15] width 25 height 8
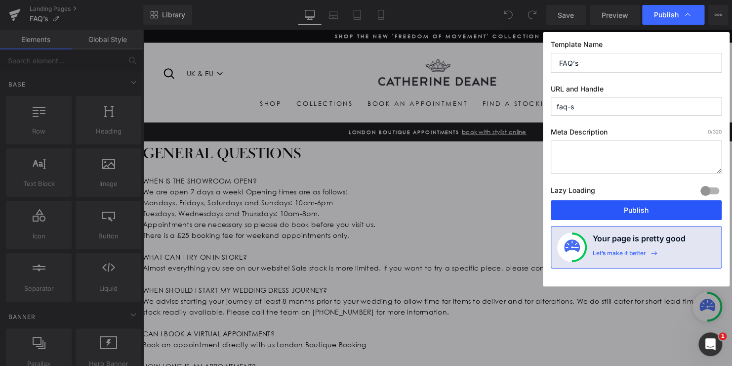
click at [642, 211] on button "Publish" at bounding box center [636, 210] width 171 height 20
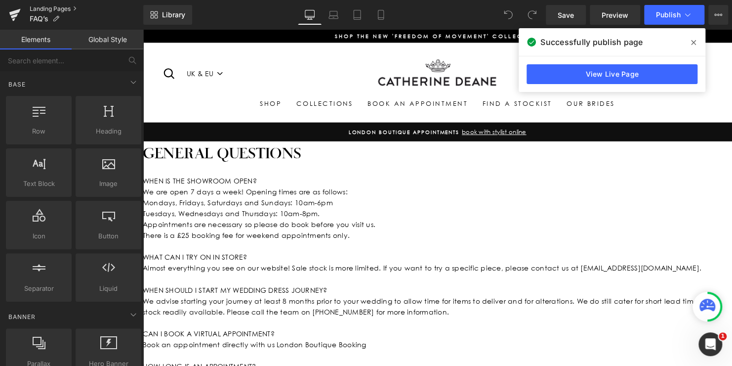
click at [56, 8] on link "Landing Pages" at bounding box center [87, 9] width 114 height 8
